Goal: Task Accomplishment & Management: Use online tool/utility

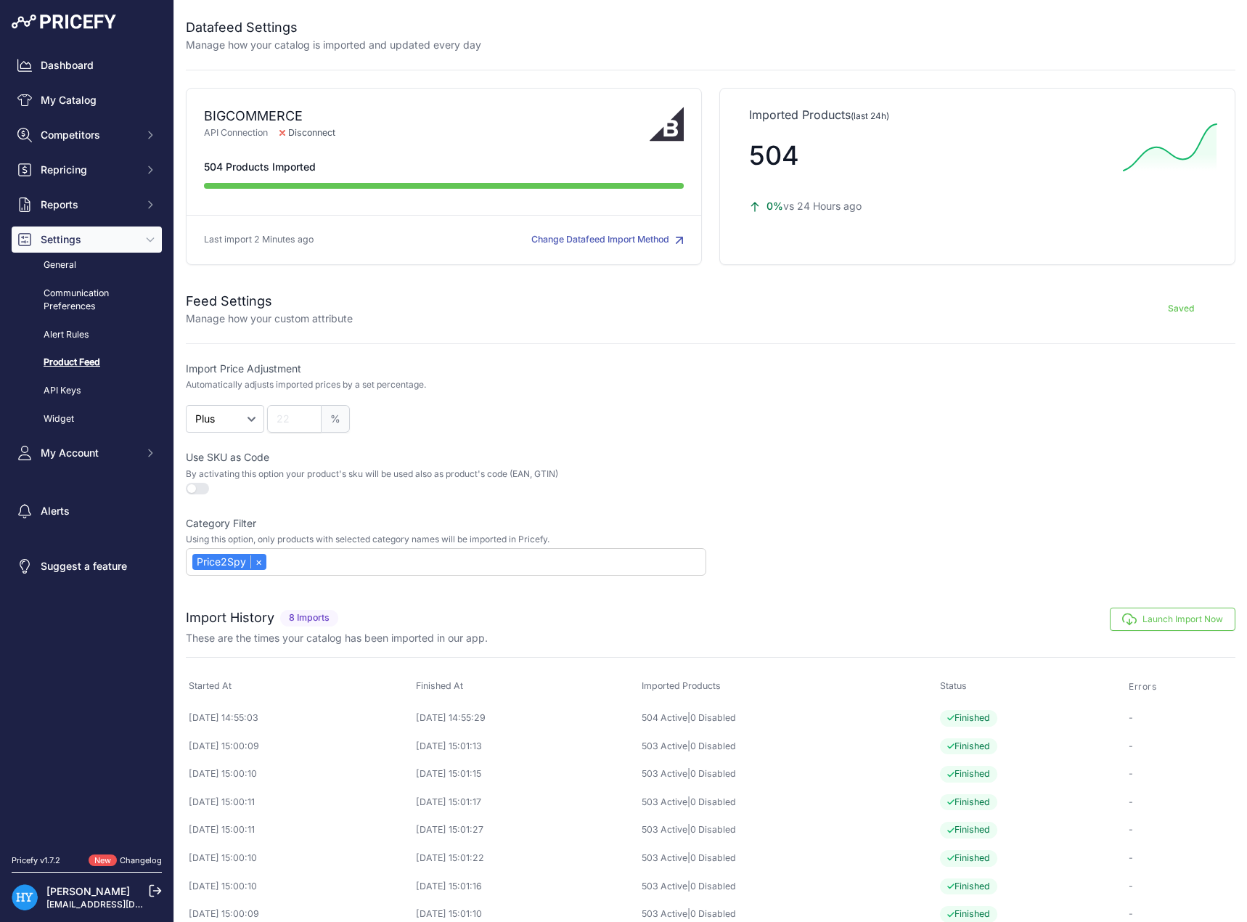
click at [1168, 619] on button "Launch Import Now" at bounding box center [1173, 619] width 126 height 23
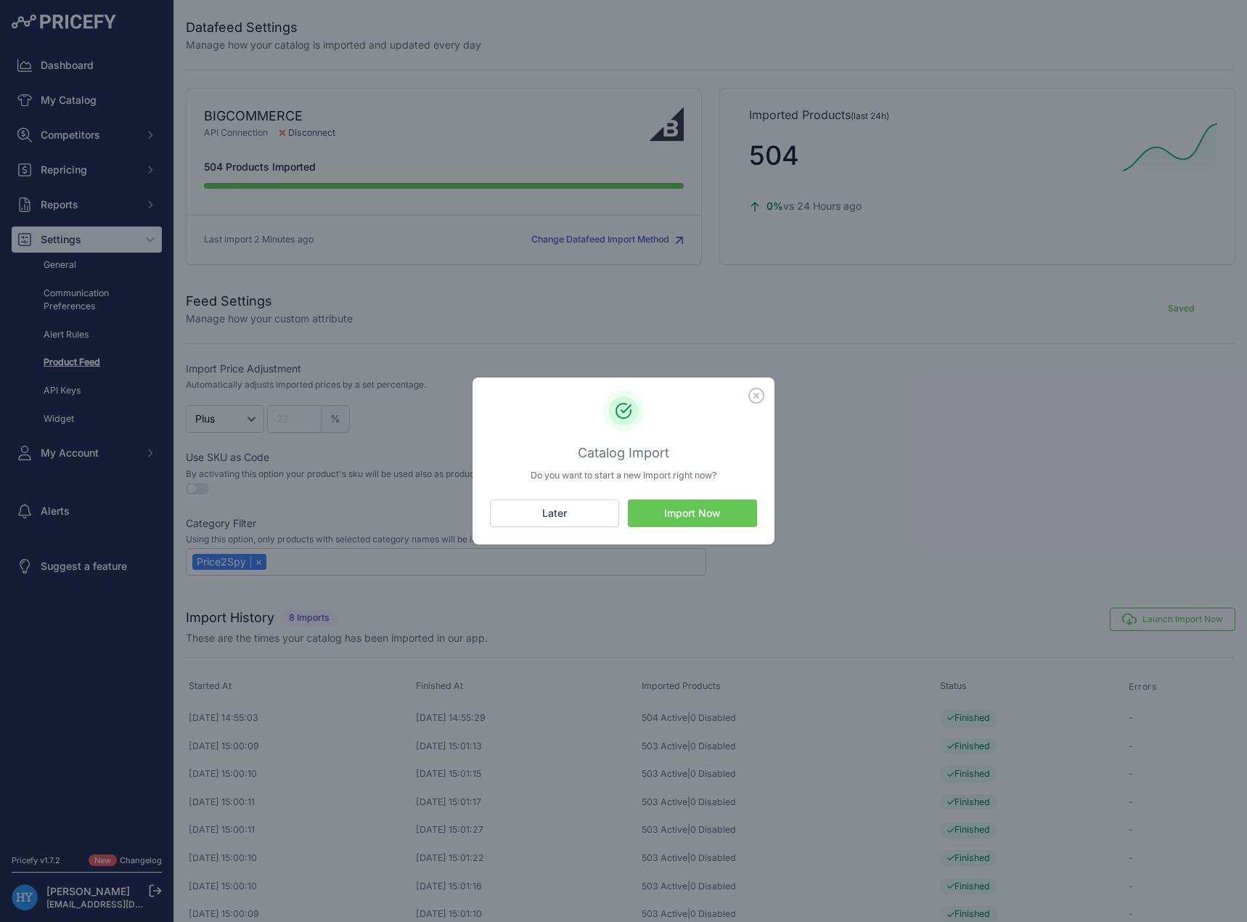
click at [715, 510] on button "Import Now" at bounding box center [692, 513] width 129 height 28
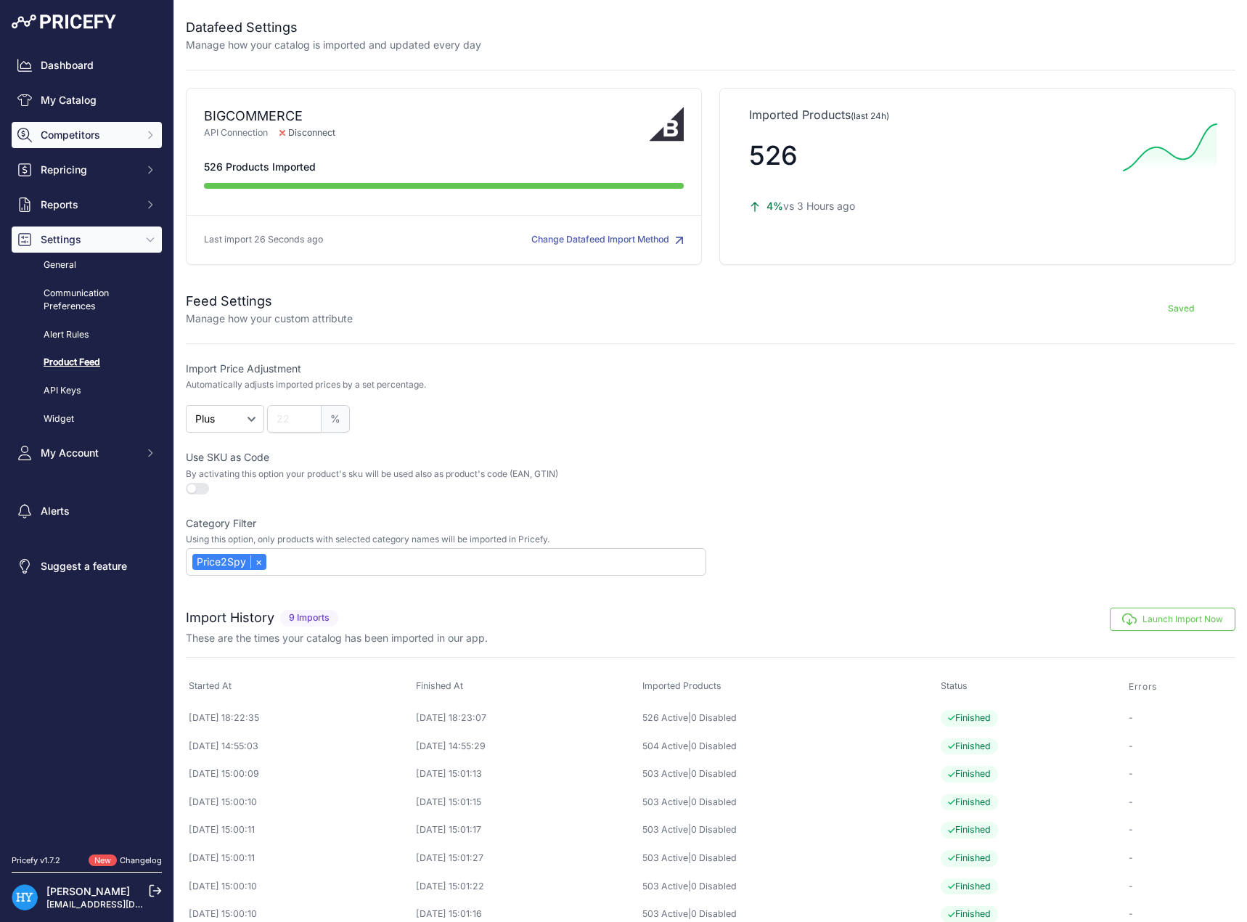
click at [107, 147] on button "Competitors" at bounding box center [87, 135] width 150 height 26
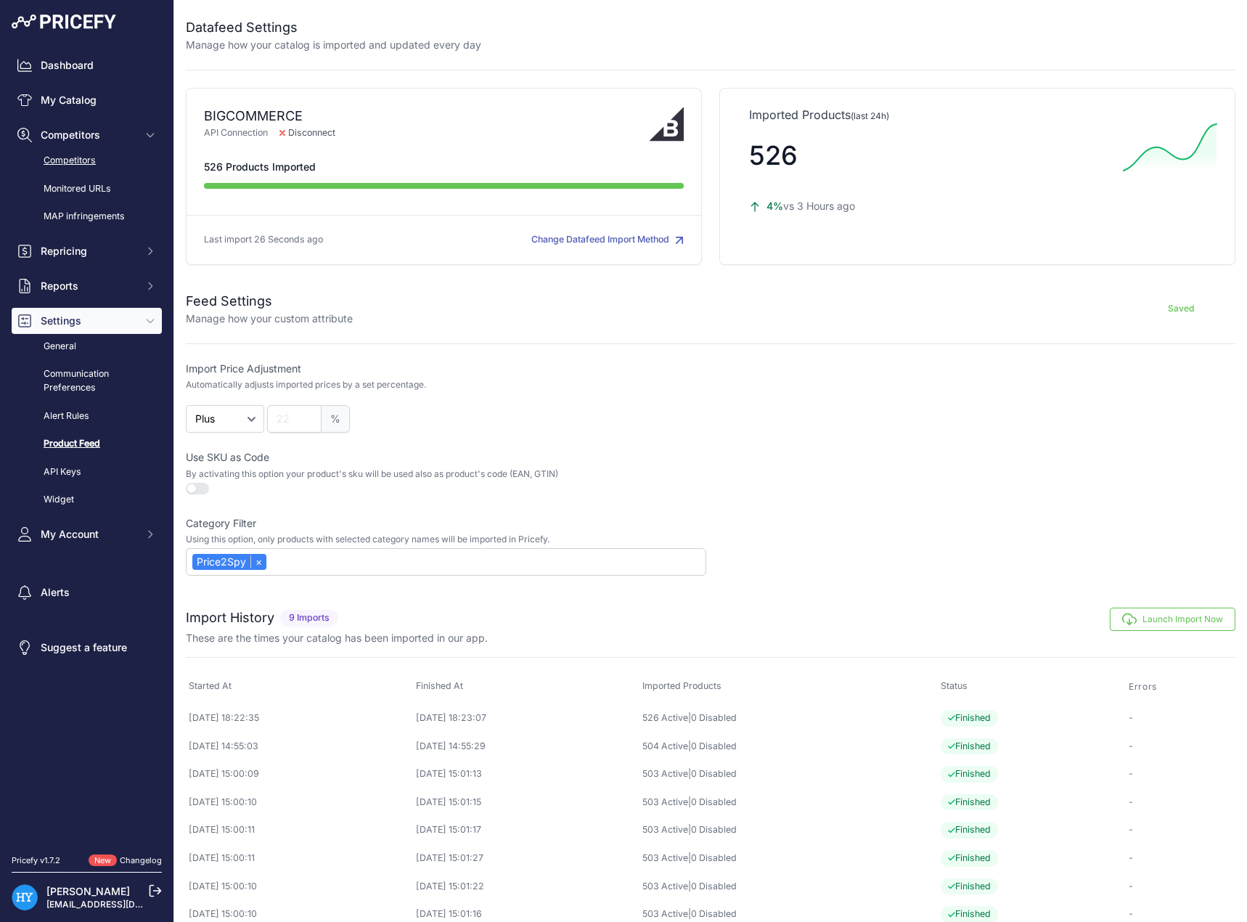
click at [73, 166] on link "Competitors" at bounding box center [87, 160] width 150 height 25
click at [109, 197] on link "Monitored URLs" at bounding box center [87, 188] width 150 height 25
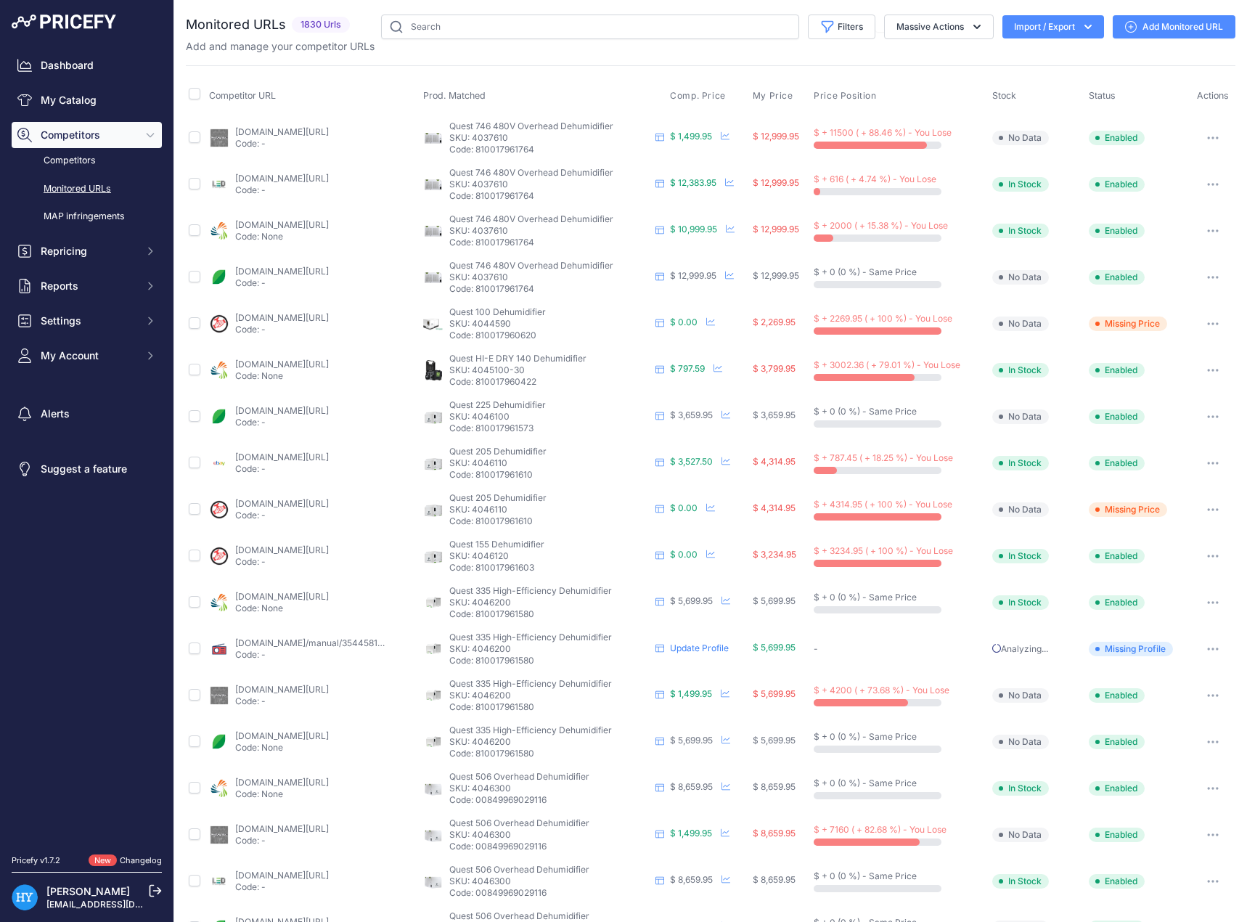
click at [107, 190] on link "Monitored URLs" at bounding box center [87, 188] width 150 height 25
click at [1067, 23] on button "Import / Export" at bounding box center [1054, 26] width 102 height 23
click at [1051, 57] on div "Import" at bounding box center [1052, 57] width 116 height 26
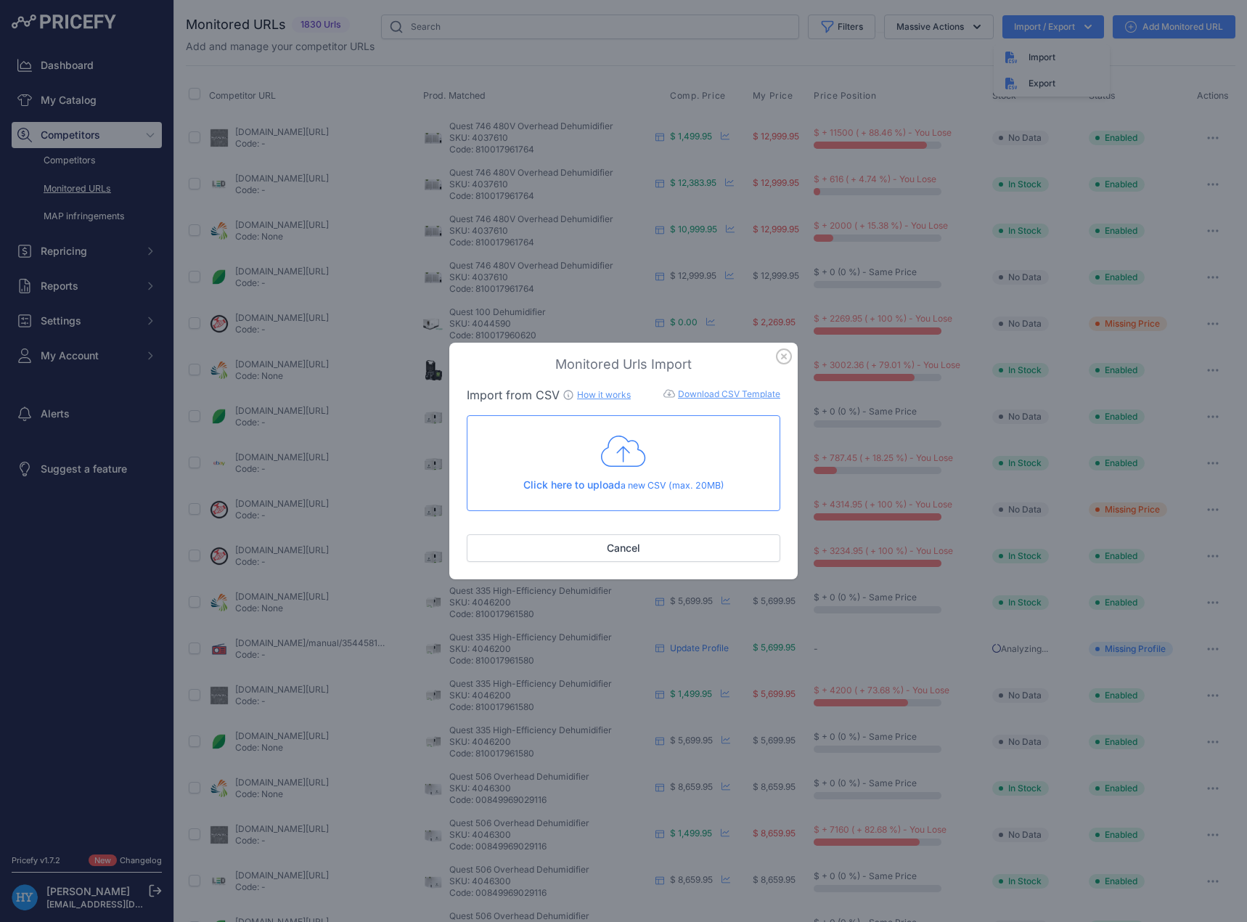
click at [632, 452] on icon at bounding box center [623, 451] width 45 height 36
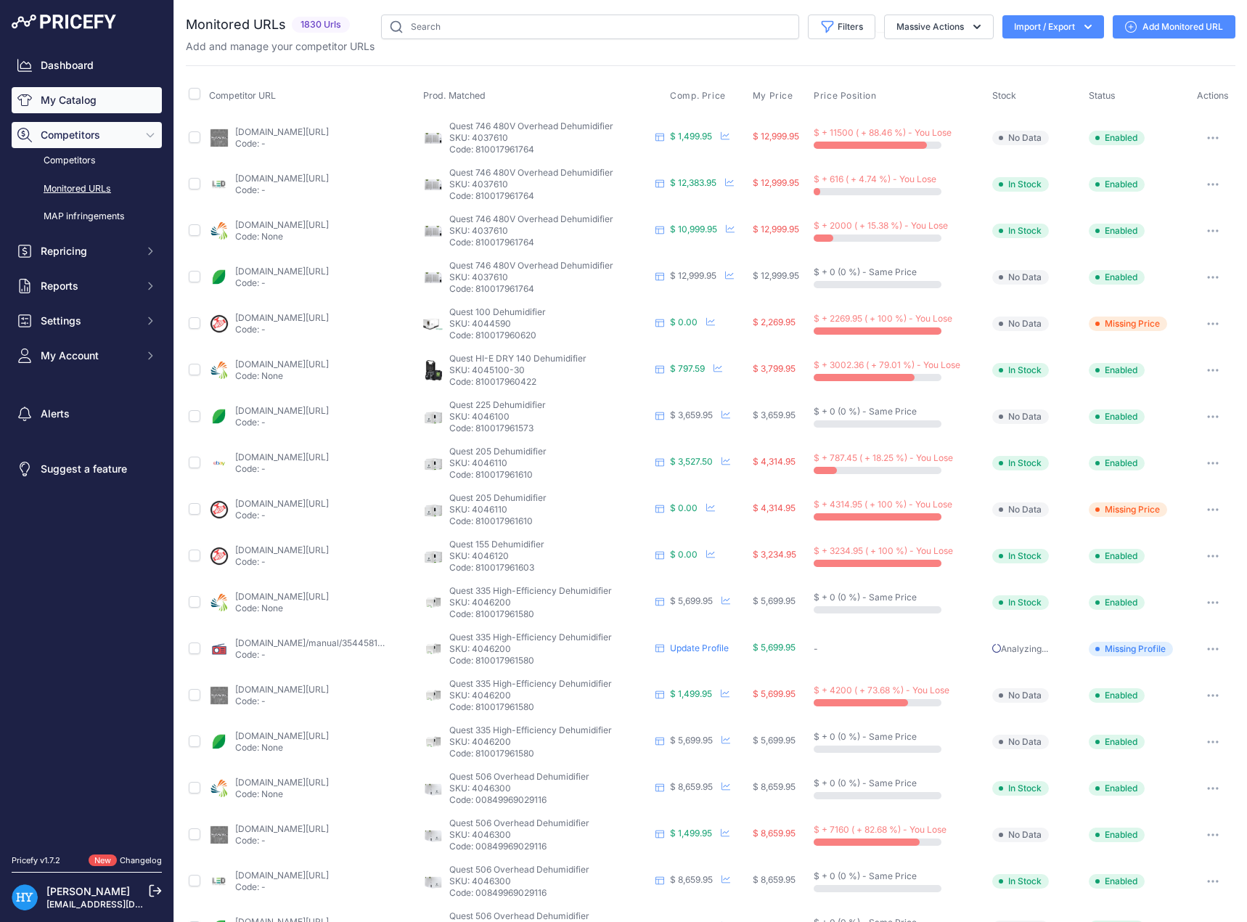
click at [82, 97] on link "My Catalog" at bounding box center [87, 100] width 150 height 26
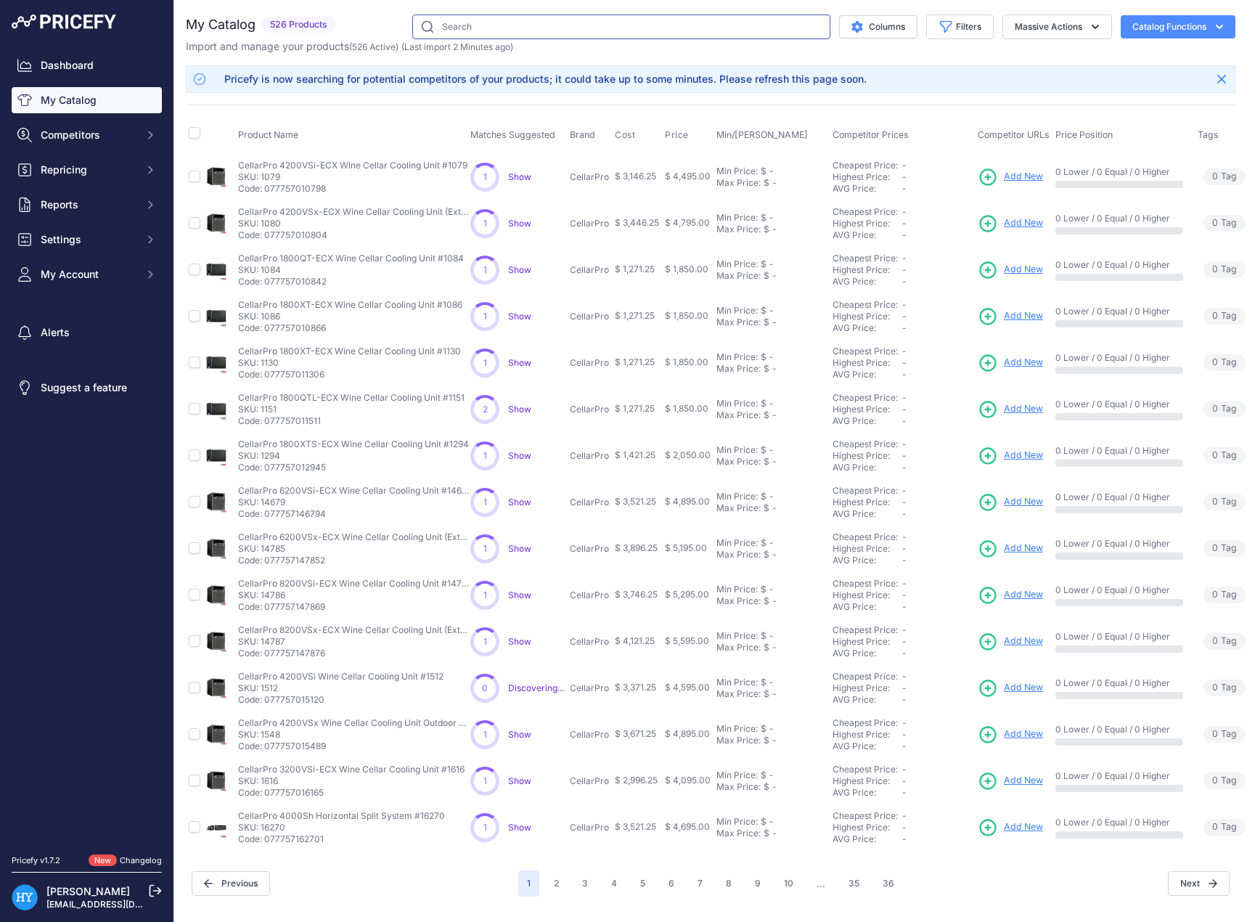
click at [492, 27] on input "text" at bounding box center [621, 27] width 418 height 25
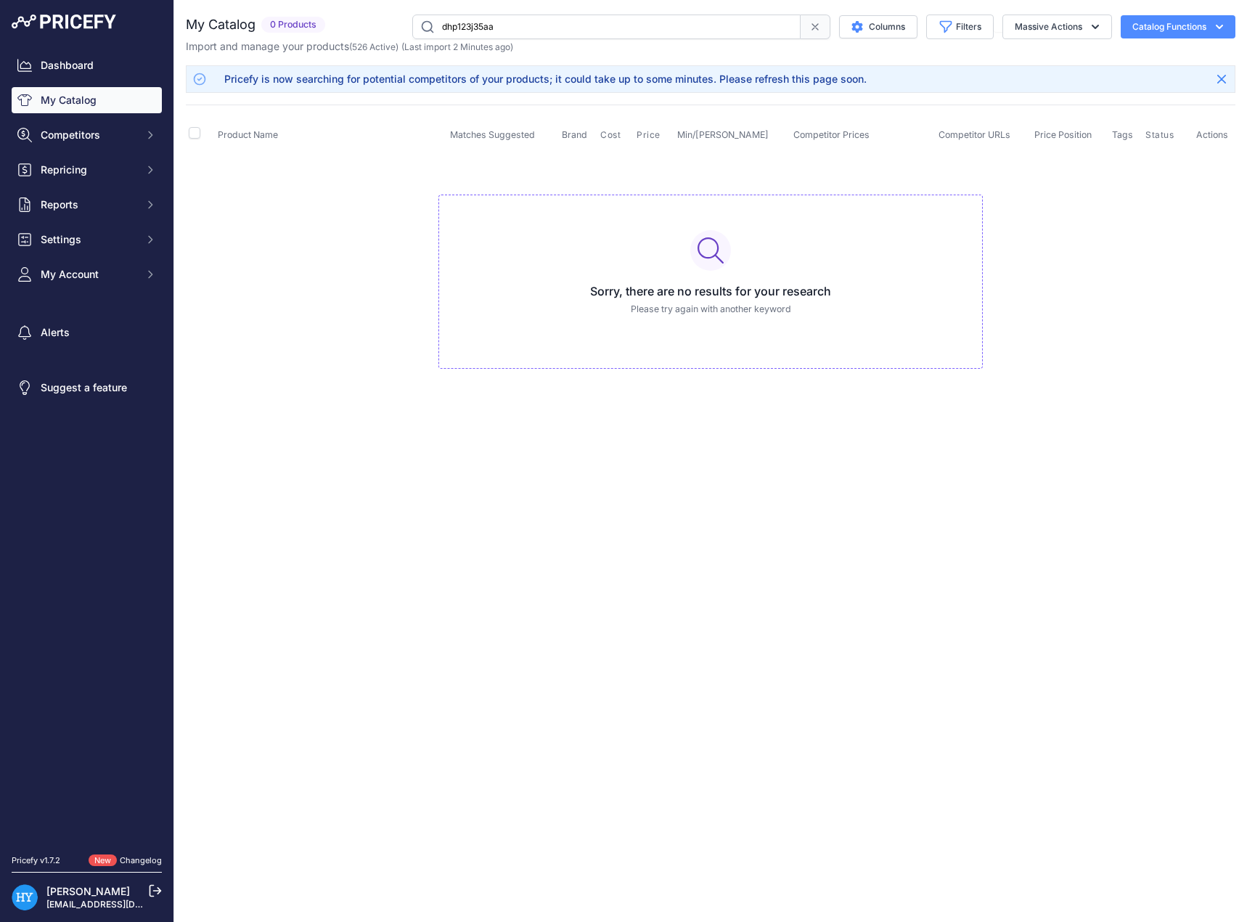
click at [536, 25] on input "dhp123j35aa" at bounding box center [606, 27] width 388 height 25
type input "dhp123j35ba"
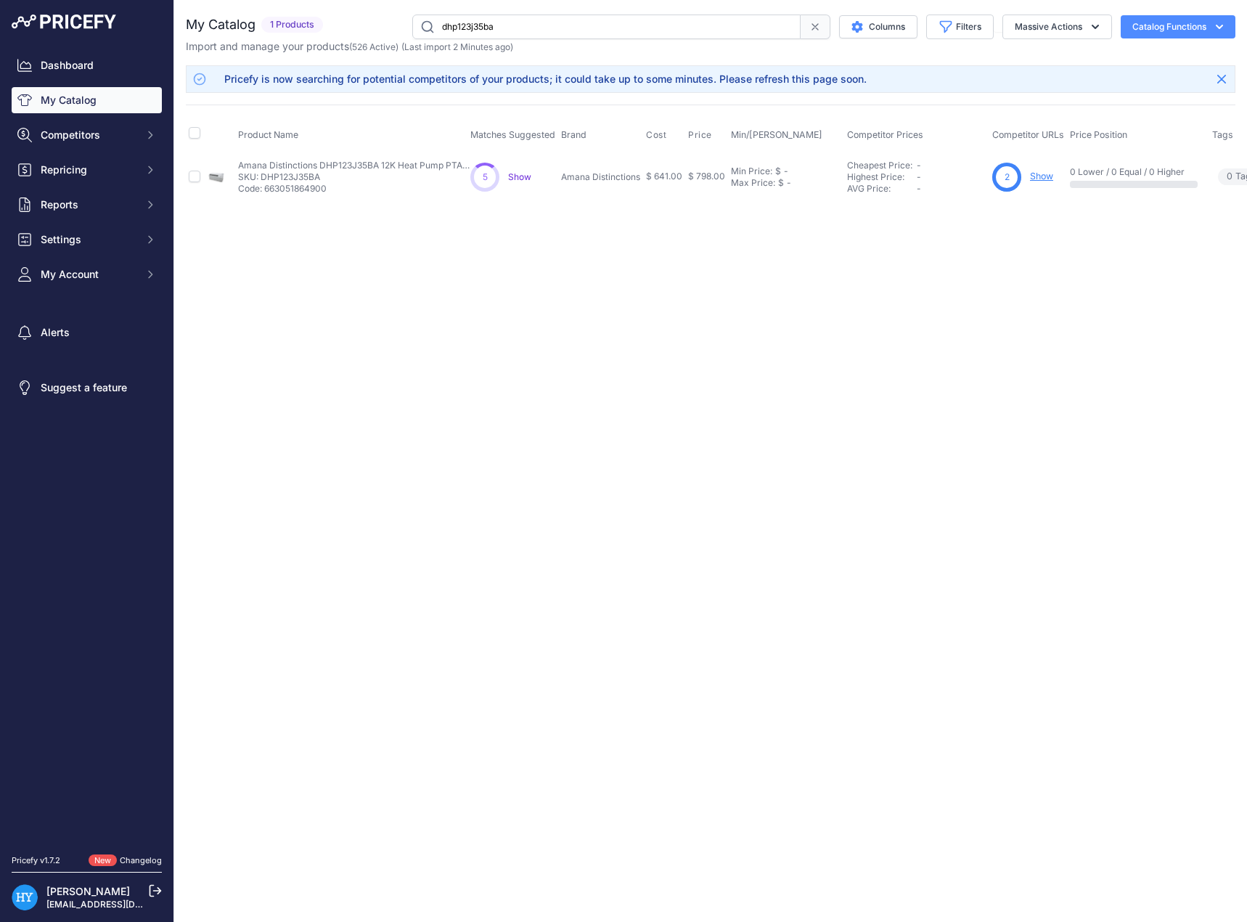
click at [1037, 174] on link "Show" at bounding box center [1041, 176] width 23 height 11
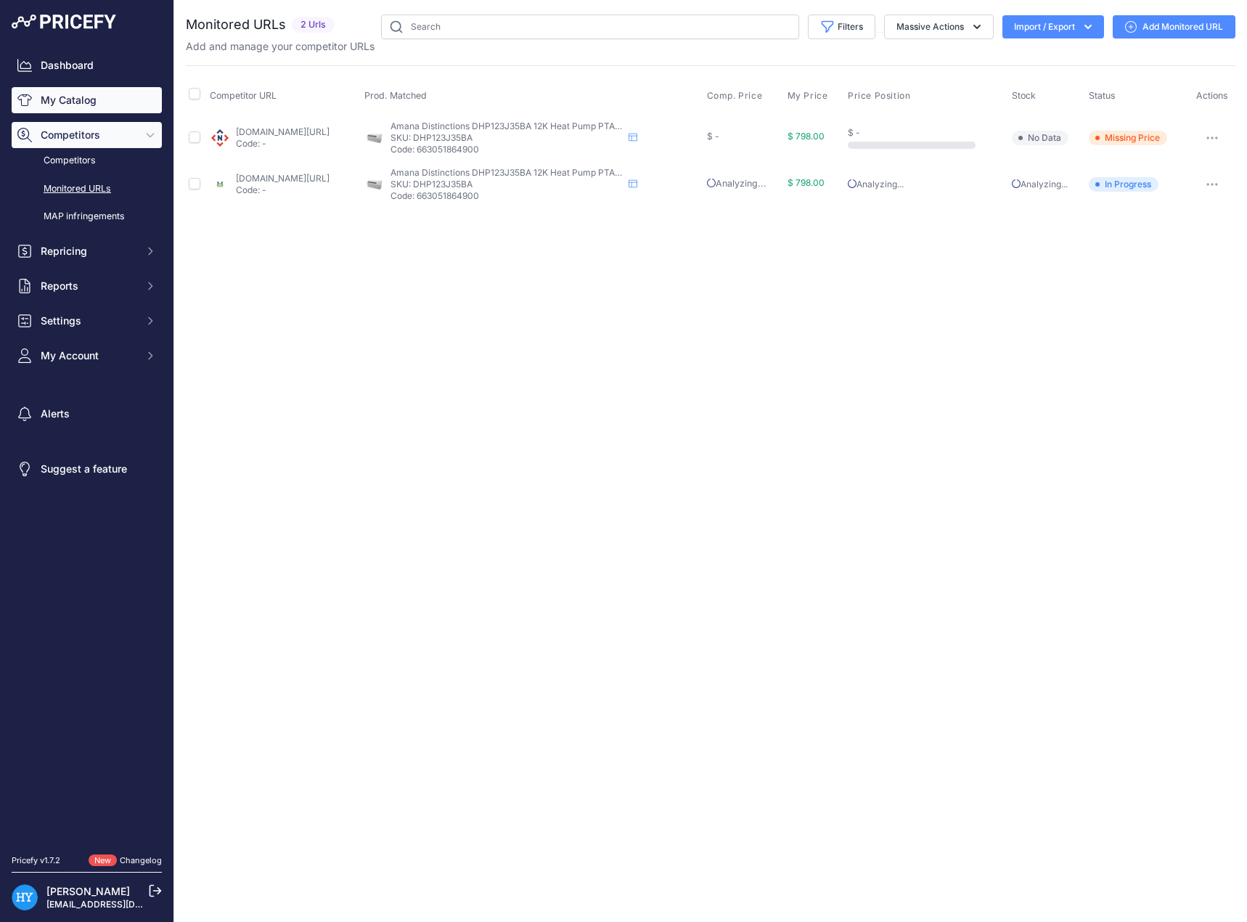
click at [55, 95] on link "My Catalog" at bounding box center [87, 100] width 150 height 26
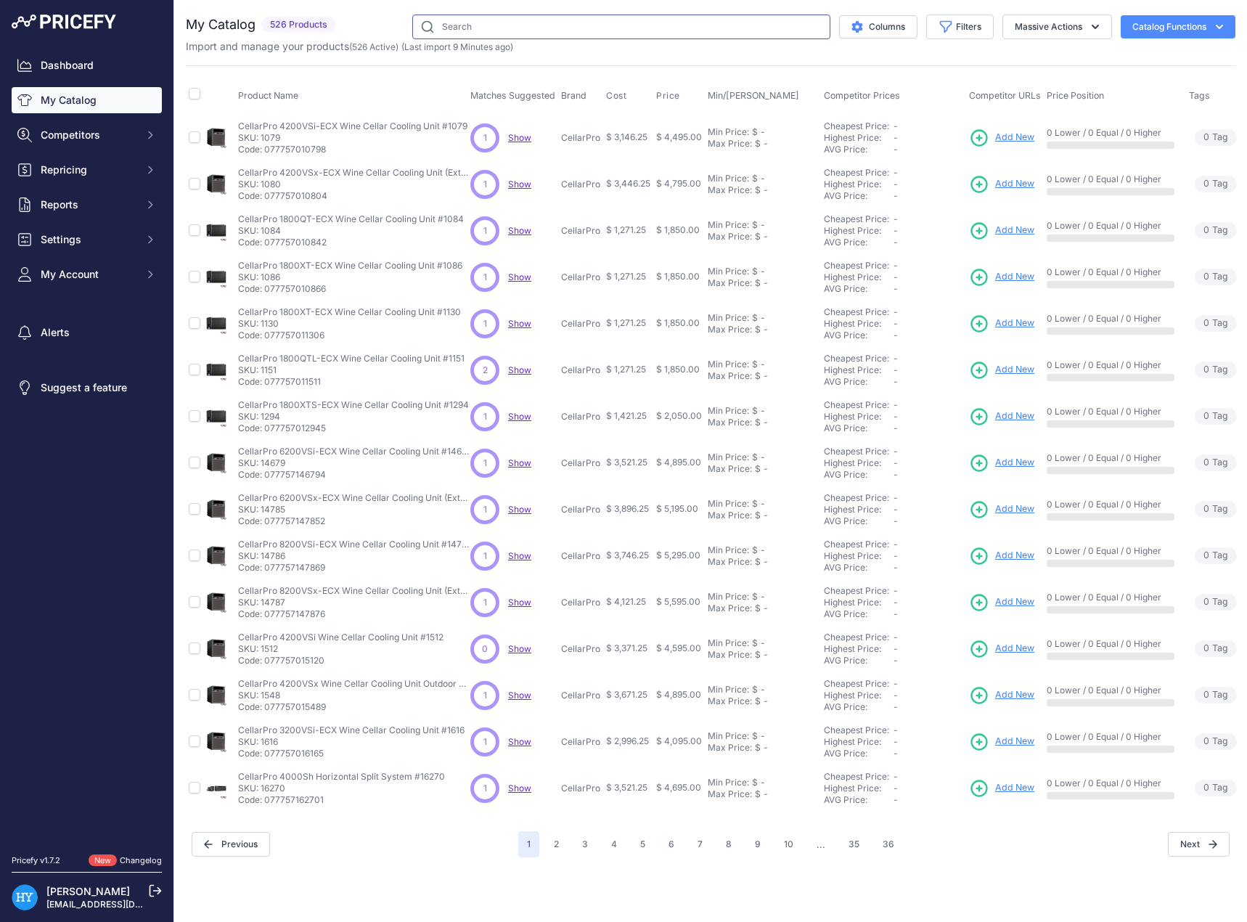
click at [524, 34] on input "text" at bounding box center [621, 27] width 418 height 25
type input "dhp073"
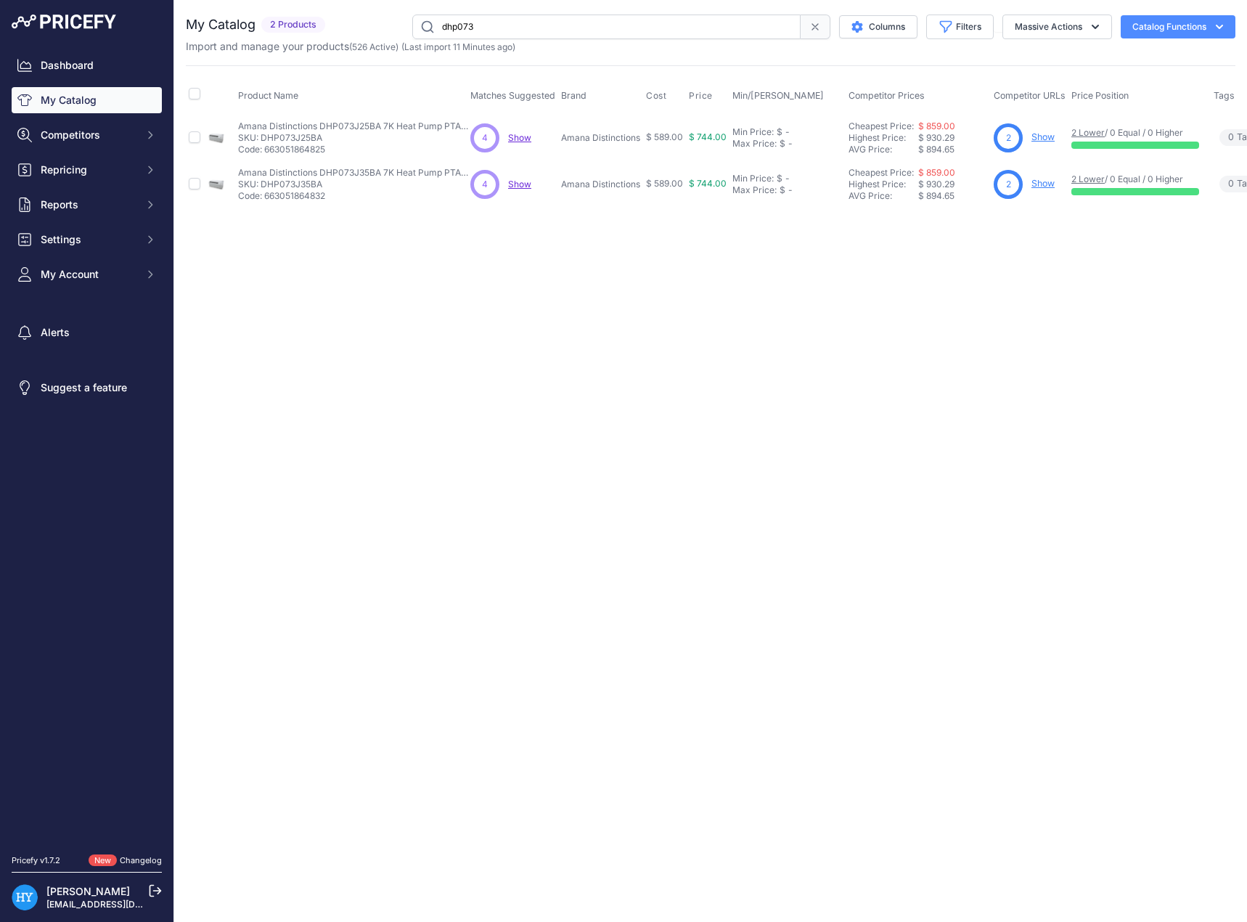
click at [527, 27] on input "dhp073" at bounding box center [606, 27] width 388 height 25
type input "dhp093"
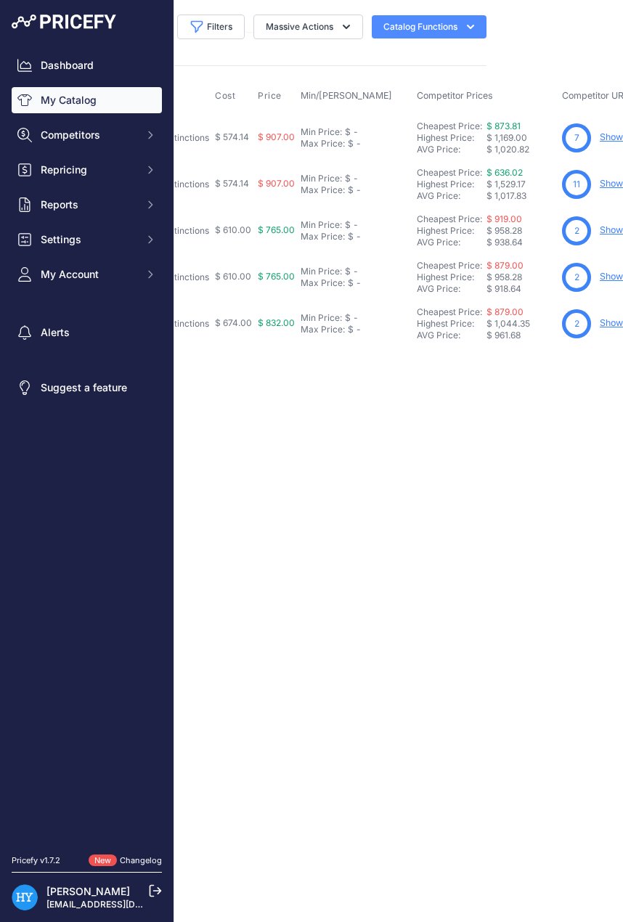
scroll to position [0, 433]
click at [81, 104] on link "My Catalog" at bounding box center [87, 100] width 150 height 26
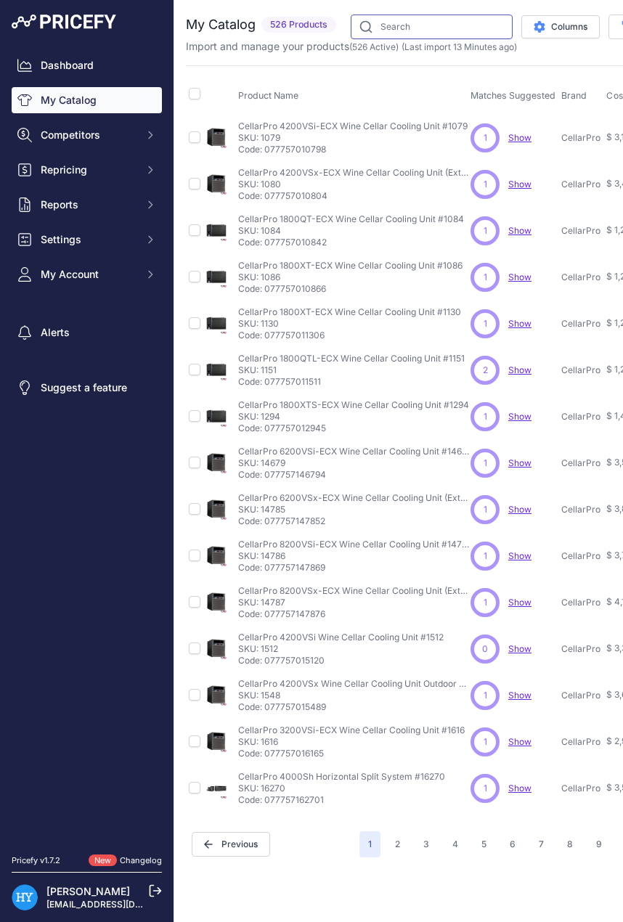
click at [445, 25] on input "text" at bounding box center [432, 27] width 162 height 25
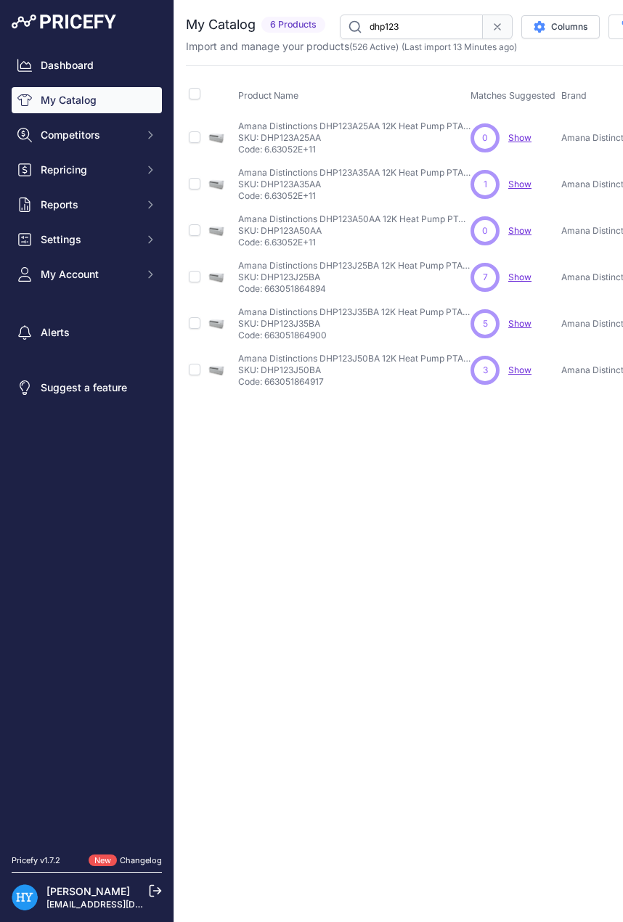
click at [416, 34] on input "dhp123" at bounding box center [411, 27] width 143 height 25
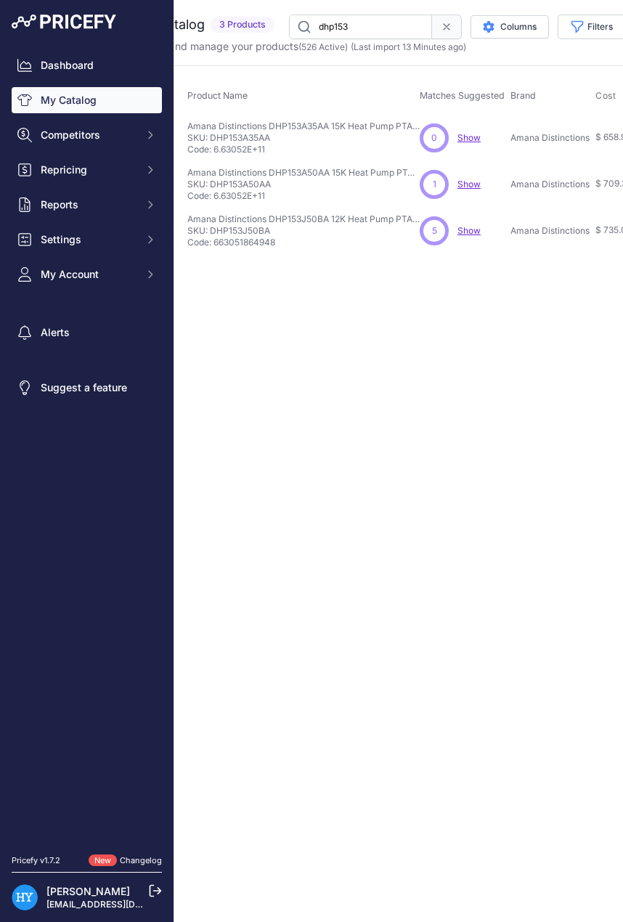
scroll to position [0, 49]
click at [303, 376] on div "Close You are not connected to the internet." at bounding box center [503, 461] width 755 height 922
click at [375, 30] on input "dhp153" at bounding box center [362, 27] width 143 height 25
click at [396, 23] on input "dhp153" at bounding box center [362, 27] width 143 height 25
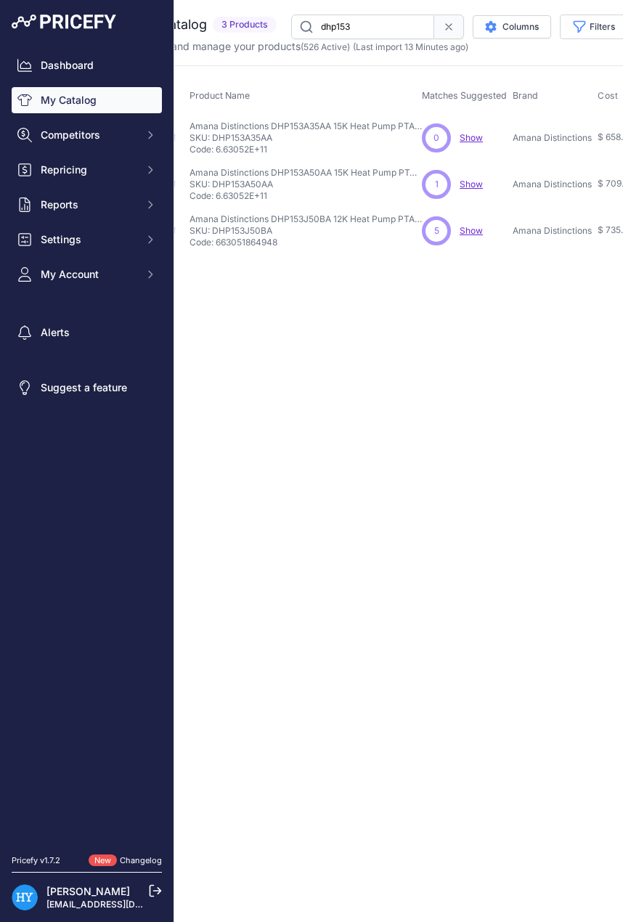
click at [396, 23] on input "dhp153" at bounding box center [362, 27] width 143 height 25
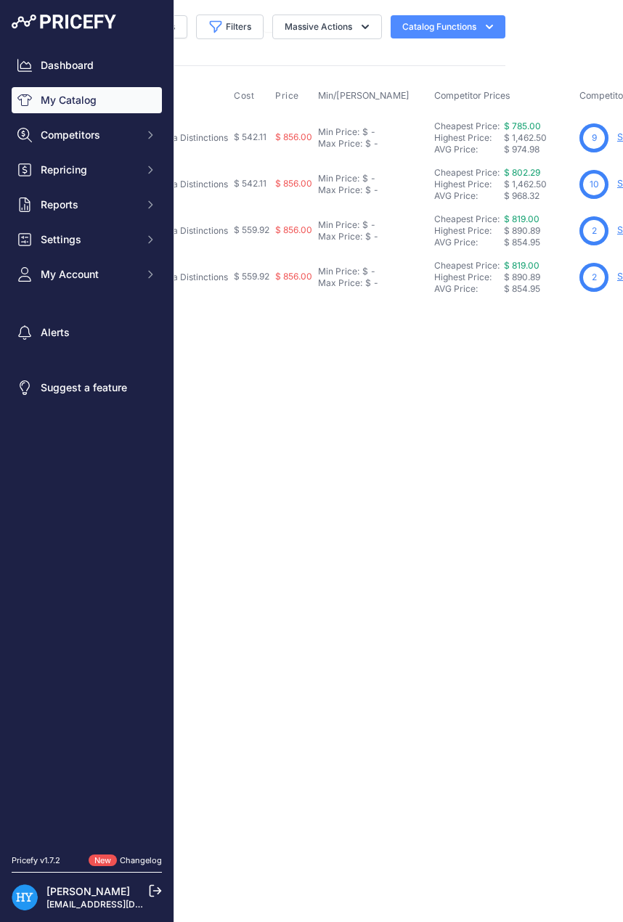
scroll to position [0, 433]
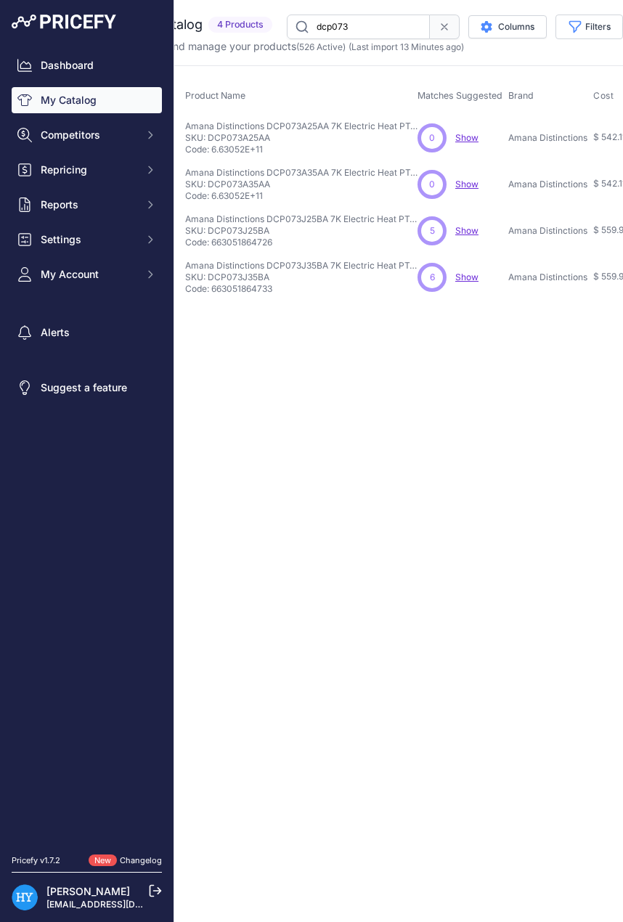
click at [371, 26] on input "dcp073" at bounding box center [358, 27] width 143 height 25
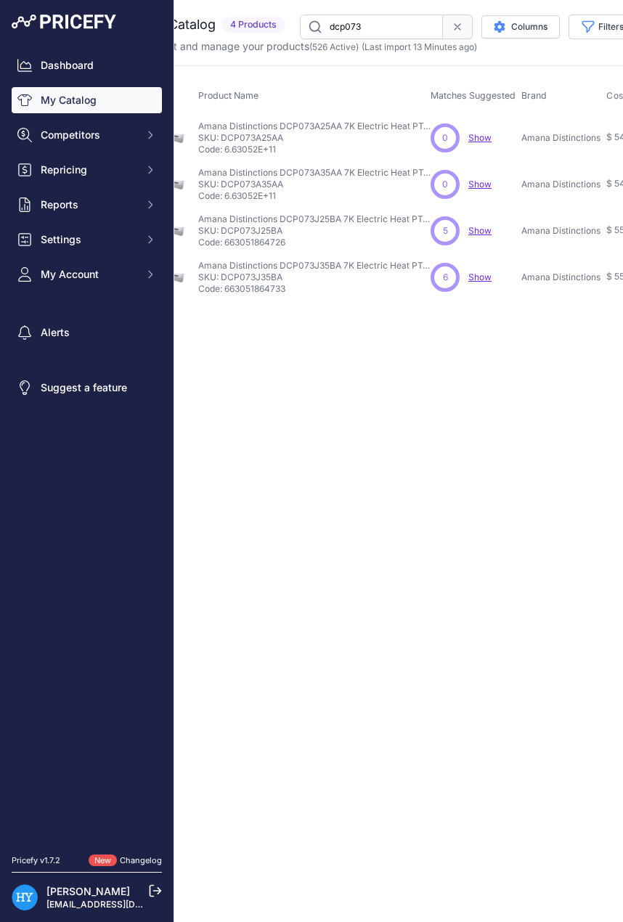
scroll to position [0, 39]
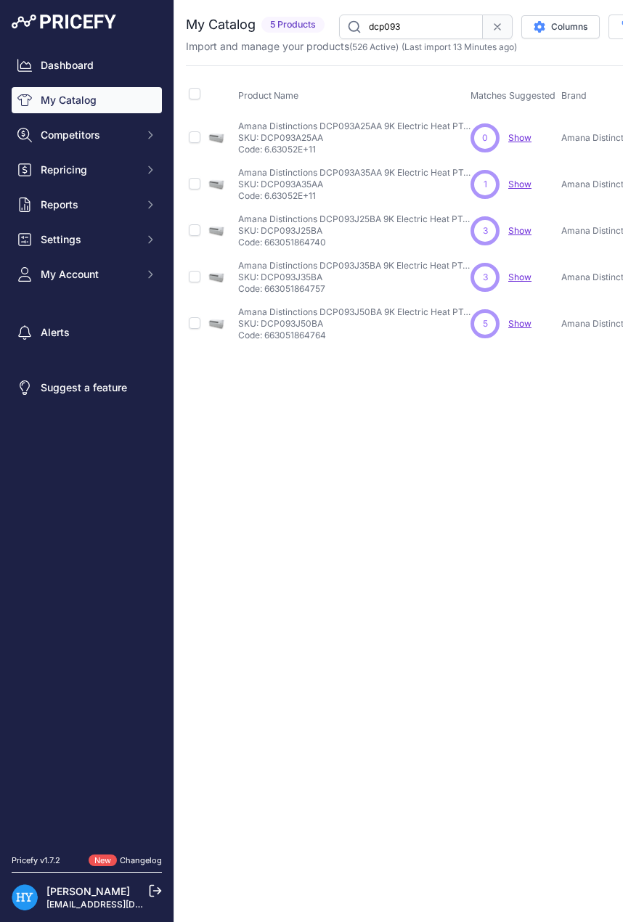
click at [425, 33] on input "dcp093" at bounding box center [411, 27] width 144 height 25
click at [415, 32] on input "dcp123" at bounding box center [411, 27] width 143 height 25
click at [394, 30] on input "dcp153" at bounding box center [411, 27] width 143 height 25
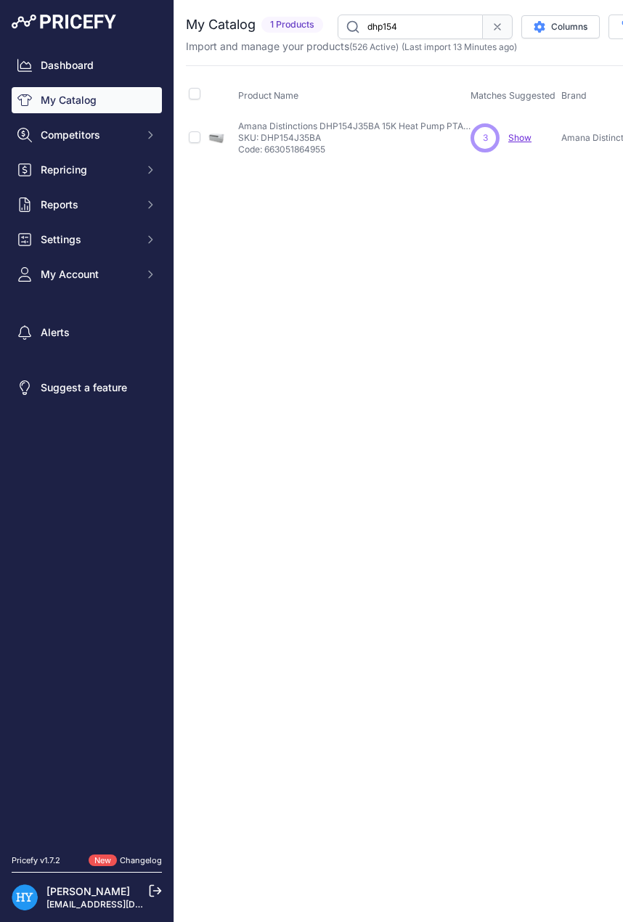
click at [409, 28] on input "dhp154" at bounding box center [410, 27] width 145 height 25
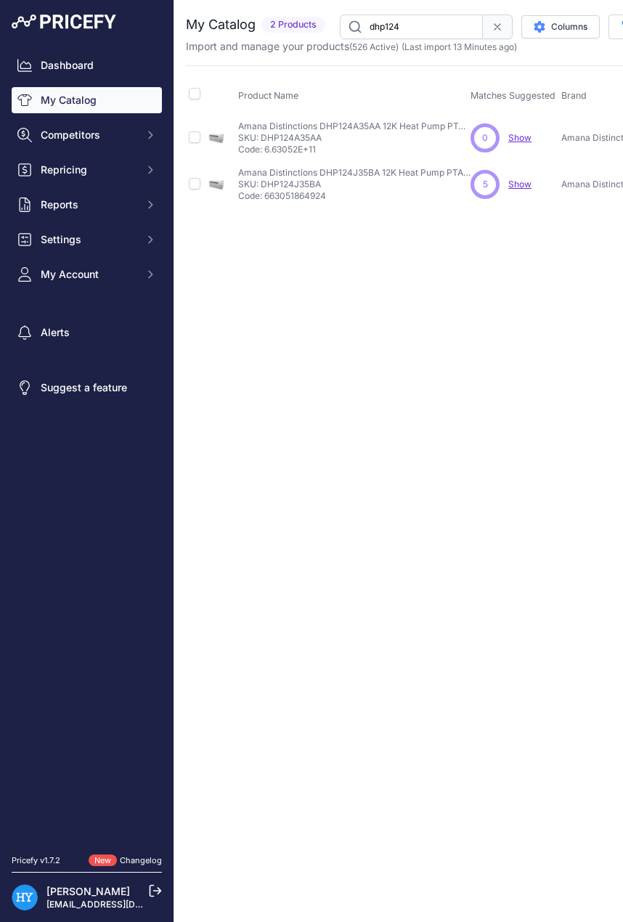
drag, startPoint x: 403, startPoint y: 32, endPoint x: 409, endPoint y: 68, distance: 36.9
click at [403, 32] on input "dhp124" at bounding box center [411, 27] width 143 height 25
click at [437, 31] on input "dhp094" at bounding box center [411, 27] width 143 height 25
type input "dhp074"
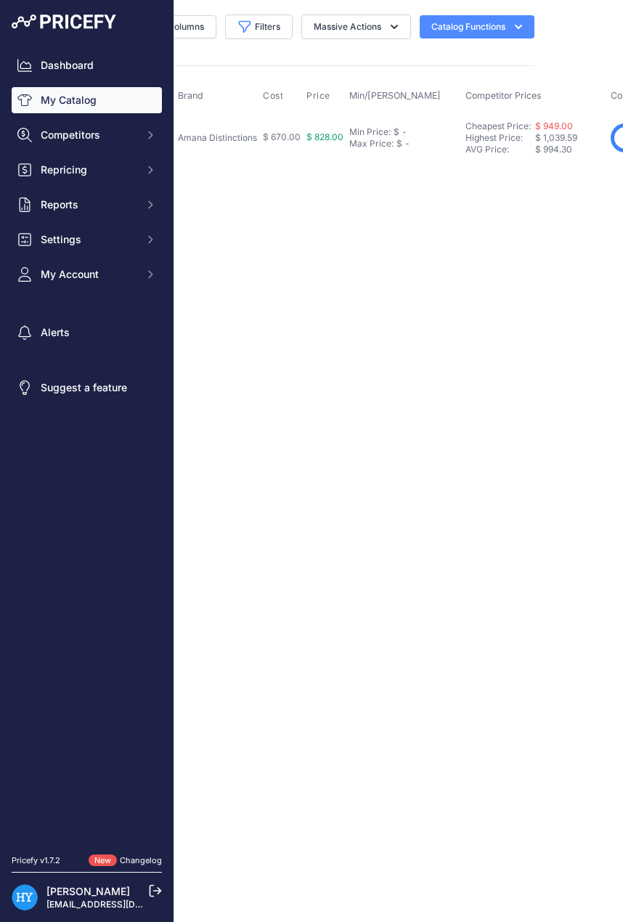
scroll to position [0, 433]
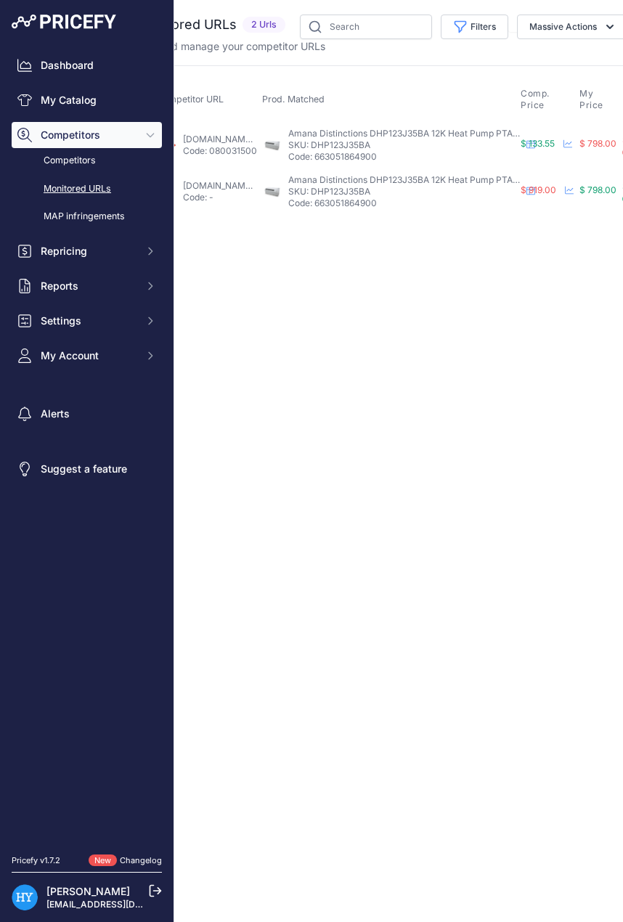
scroll to position [0, 112]
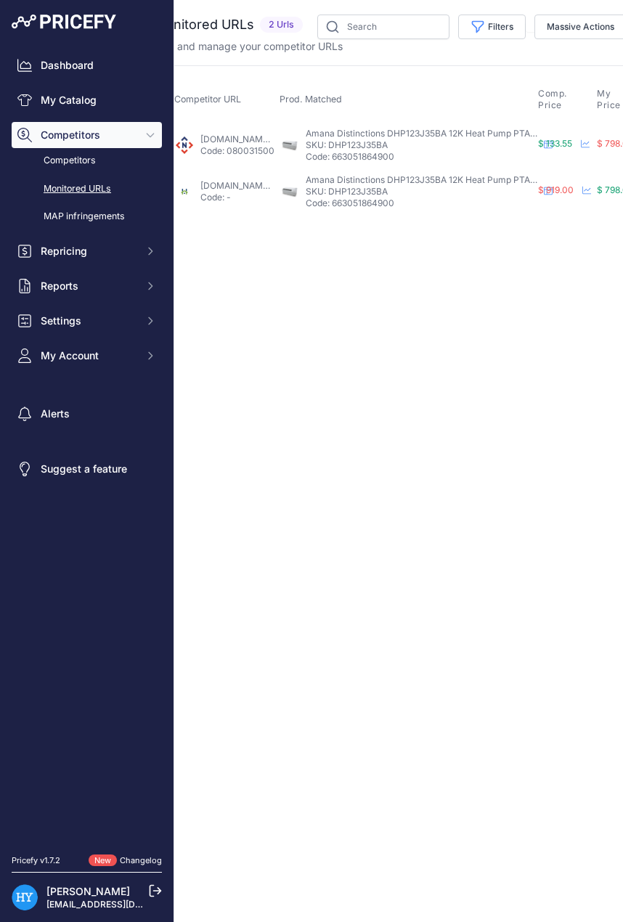
click at [257, 146] on p "Code: 0800315001910" at bounding box center [236, 151] width 73 height 12
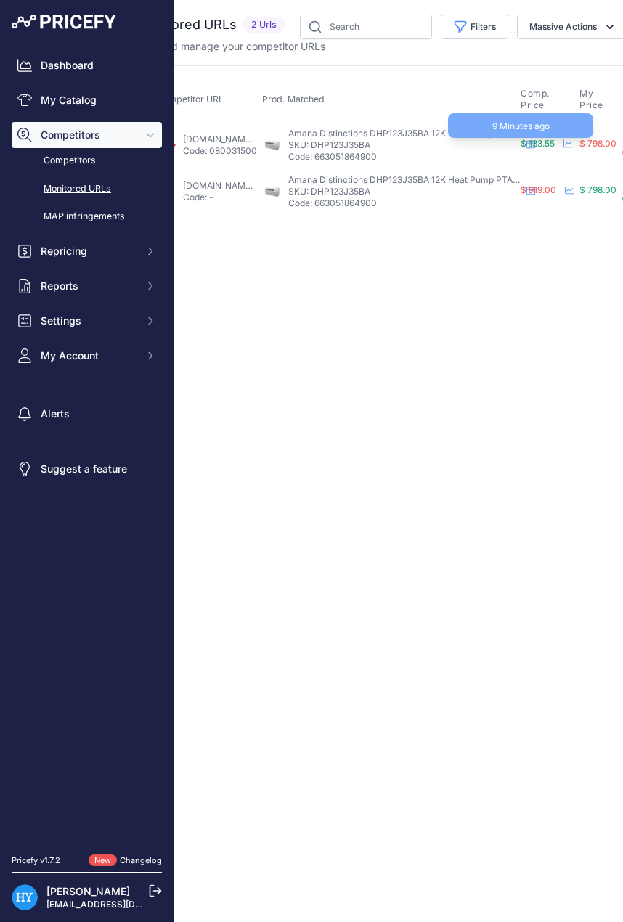
click at [547, 142] on span "$ 133.55" at bounding box center [538, 143] width 34 height 11
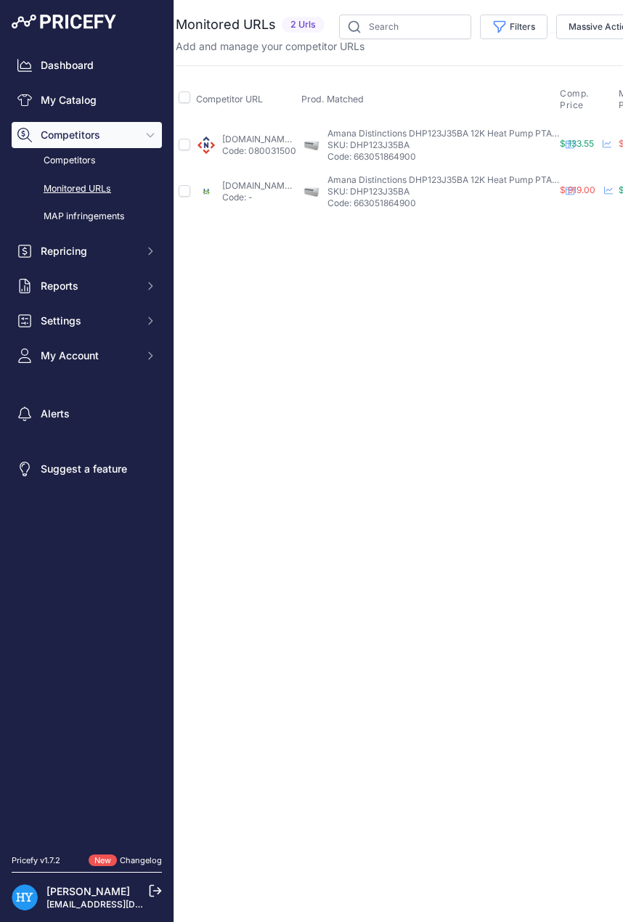
scroll to position [0, 0]
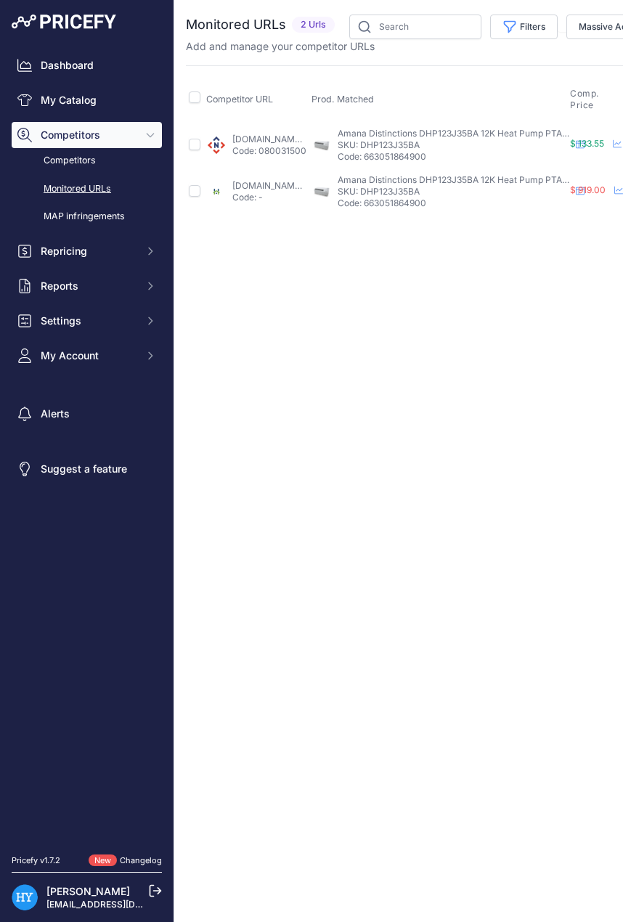
click at [298, 138] on link "[DOMAIN_NAME][URL]" at bounding box center [279, 139] width 94 height 11
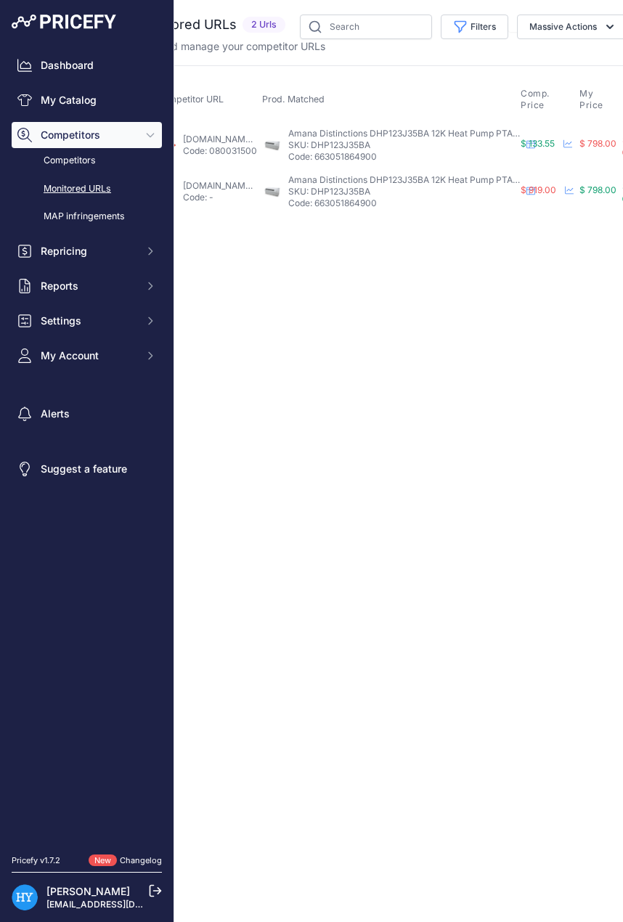
scroll to position [0, 112]
